Goal: Information Seeking & Learning: Learn about a topic

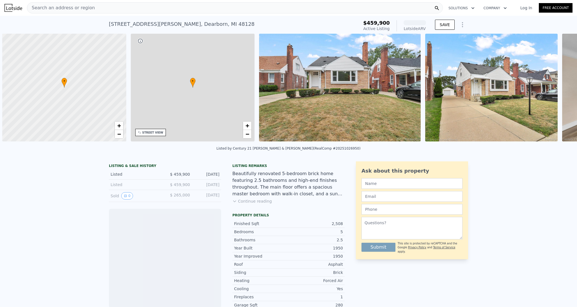
scroll to position [0, 2]
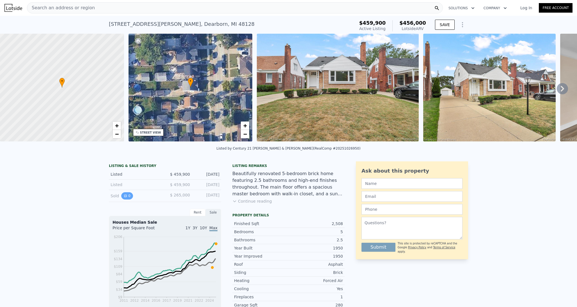
click at [126, 196] on icon "View historical data" at bounding box center [125, 196] width 2 height 2
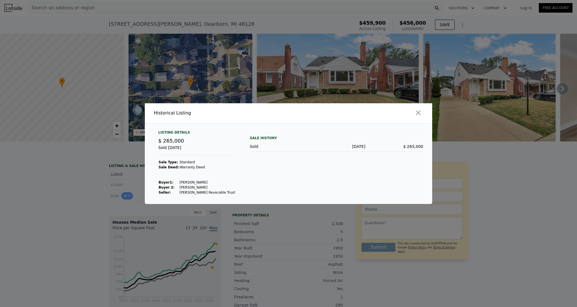
click at [126, 196] on div at bounding box center [288, 153] width 577 height 307
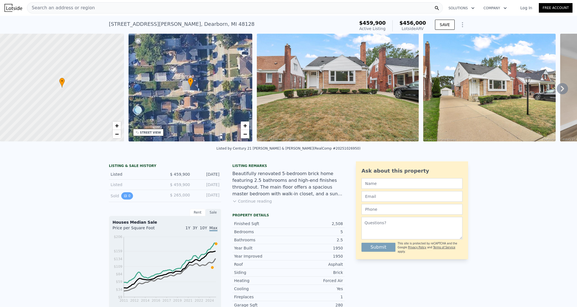
click at [126, 196] on icon "View historical data" at bounding box center [125, 196] width 2 height 2
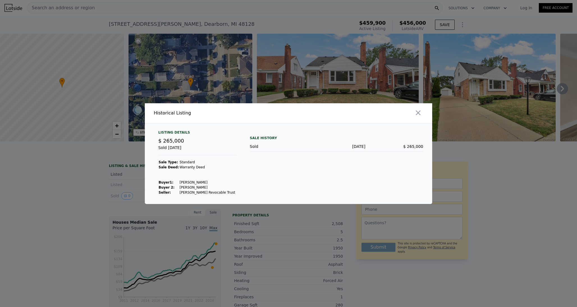
click at [106, 205] on div at bounding box center [288, 153] width 577 height 307
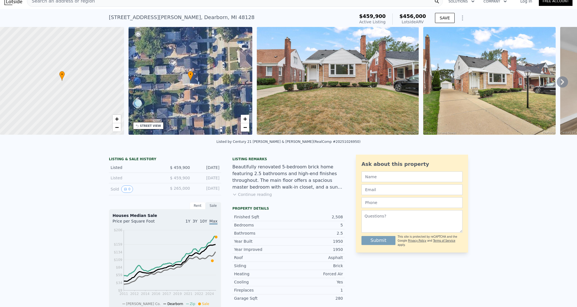
scroll to position [4, 0]
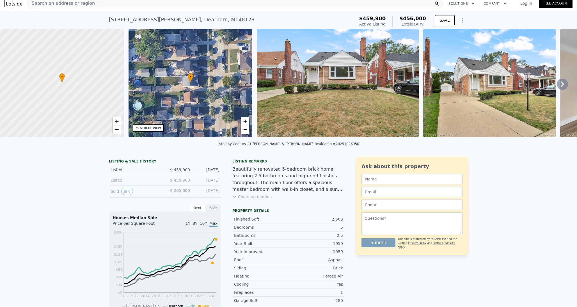
click at [564, 83] on icon at bounding box center [562, 84] width 11 height 11
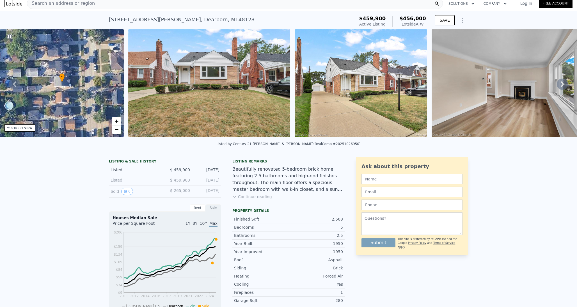
click at [564, 83] on icon at bounding box center [562, 84] width 11 height 11
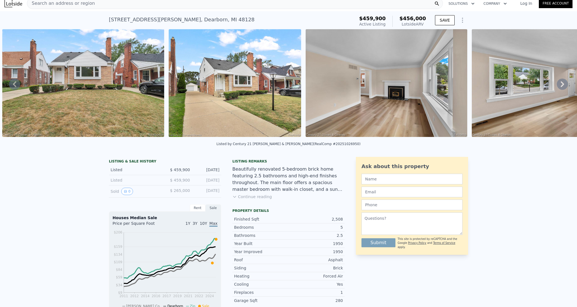
click at [563, 84] on div "• + − • + − STREET VIEW Loading... SATELLITE VIEW" at bounding box center [288, 84] width 577 height 110
click at [562, 84] on icon at bounding box center [562, 84] width 11 height 11
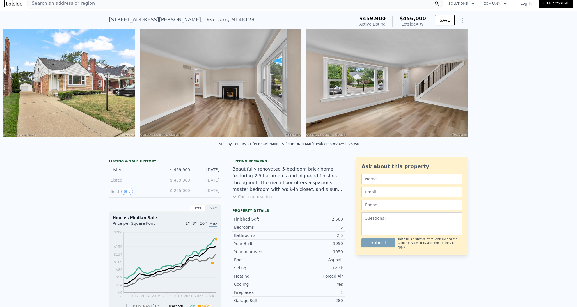
scroll to position [0, 423]
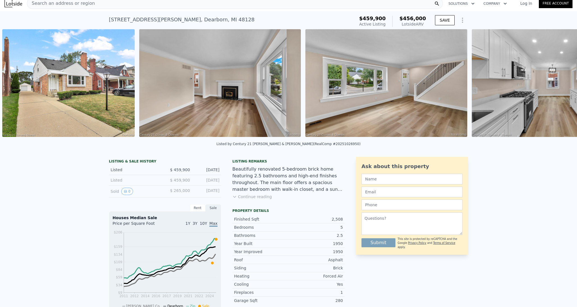
click at [562, 84] on img at bounding box center [553, 83] width 162 height 108
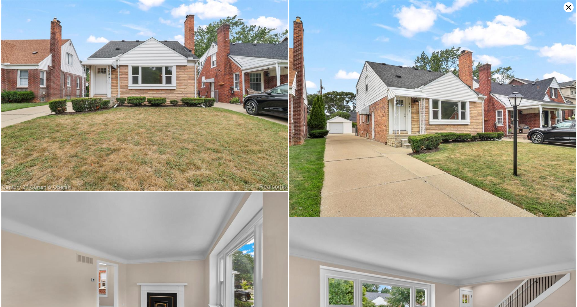
scroll to position [283, 0]
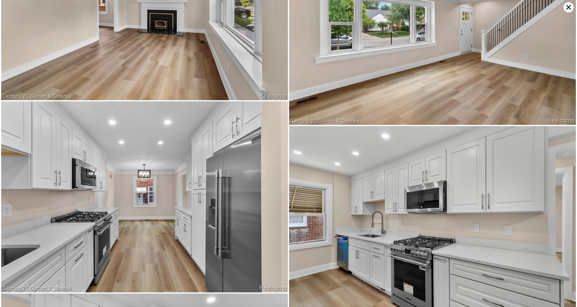
click at [562, 84] on img at bounding box center [432, 29] width 287 height 191
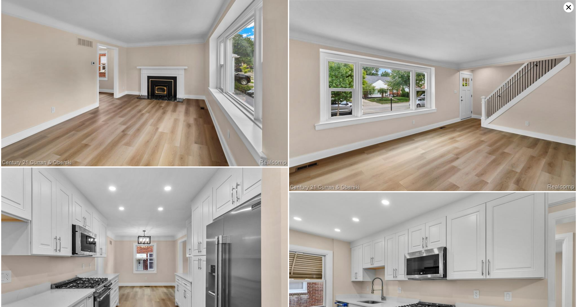
click at [569, 6] on icon at bounding box center [568, 7] width 10 height 10
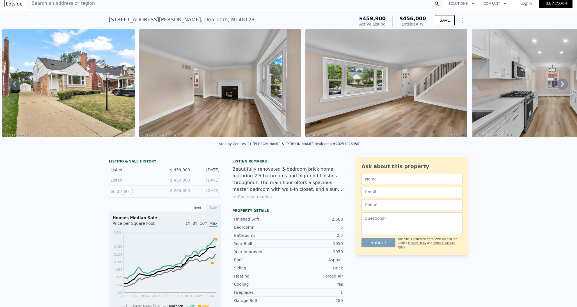
click at [436, 75] on img at bounding box center [386, 83] width 162 height 108
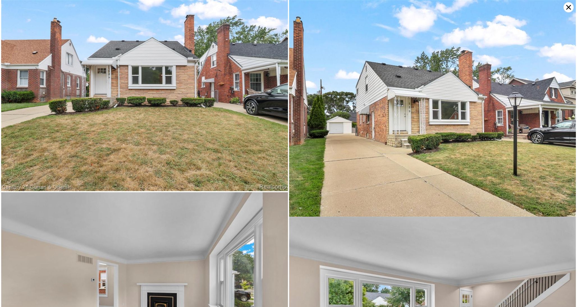
scroll to position [0, 0]
click at [567, 7] on icon at bounding box center [568, 7] width 10 height 10
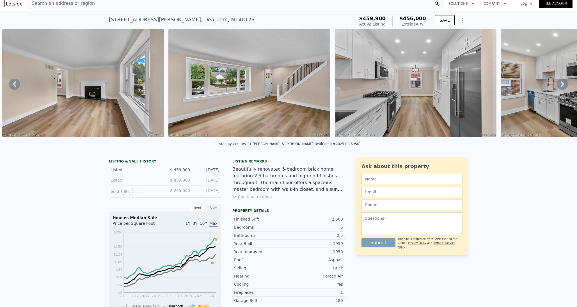
click at [231, 111] on img at bounding box center [249, 83] width 162 height 108
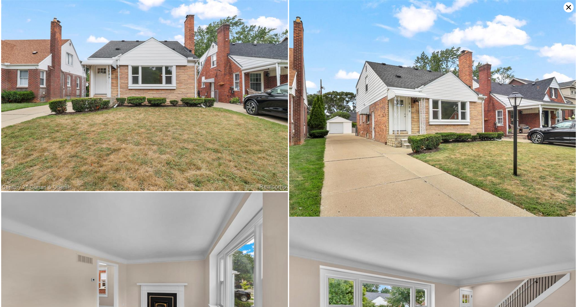
scroll to position [217, 0]
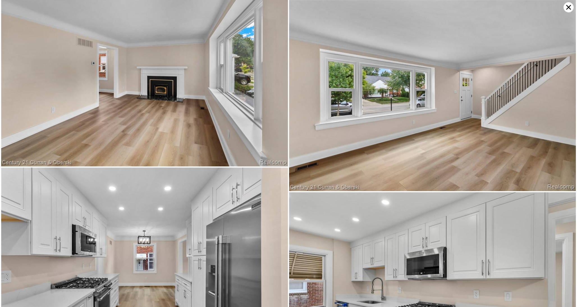
click at [313, 169] on img at bounding box center [432, 95] width 287 height 191
click at [205, 141] on img at bounding box center [144, 71] width 287 height 191
